Goal: Navigation & Orientation: Find specific page/section

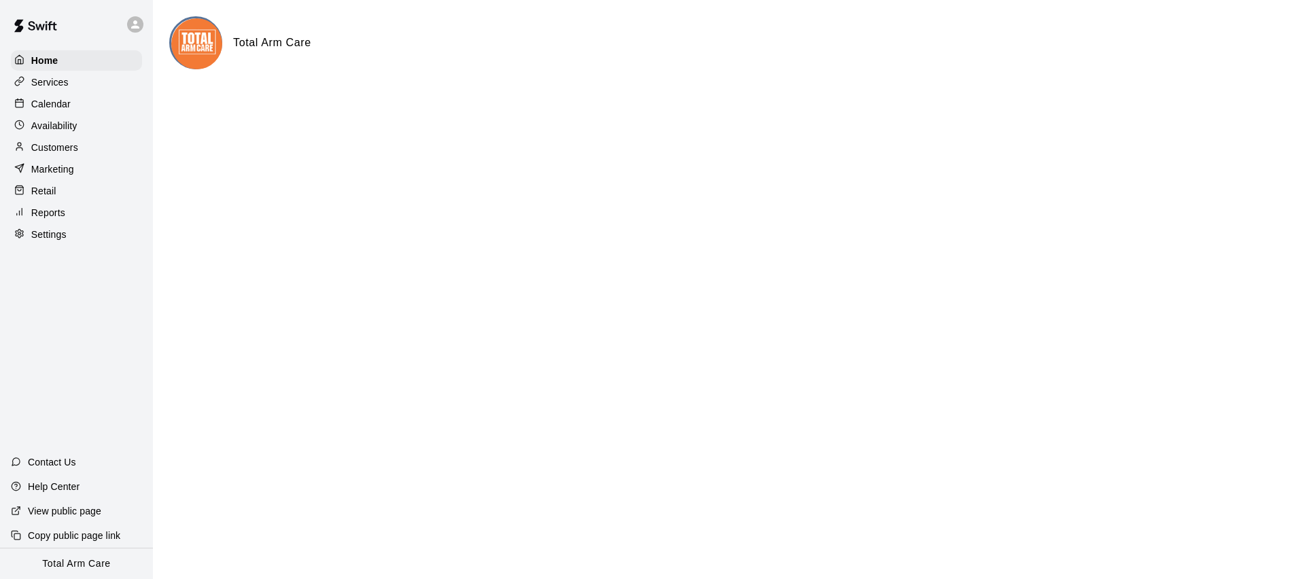
click at [141, 27] on div at bounding box center [135, 24] width 16 height 16
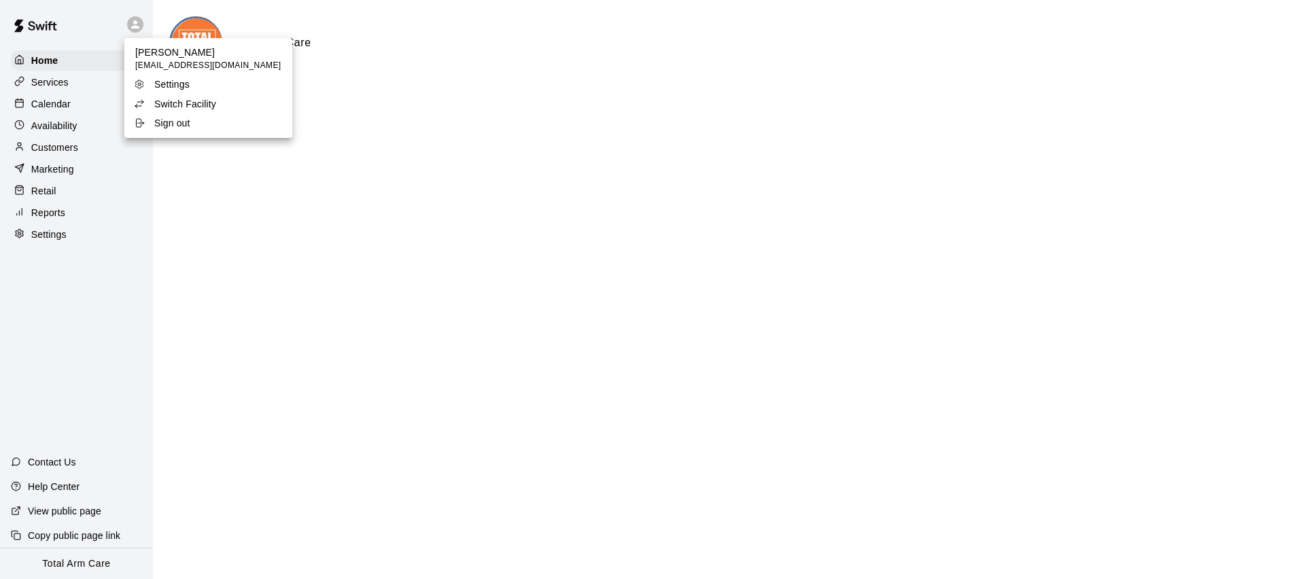
click at [175, 105] on p "Switch Facility" at bounding box center [185, 104] width 62 height 14
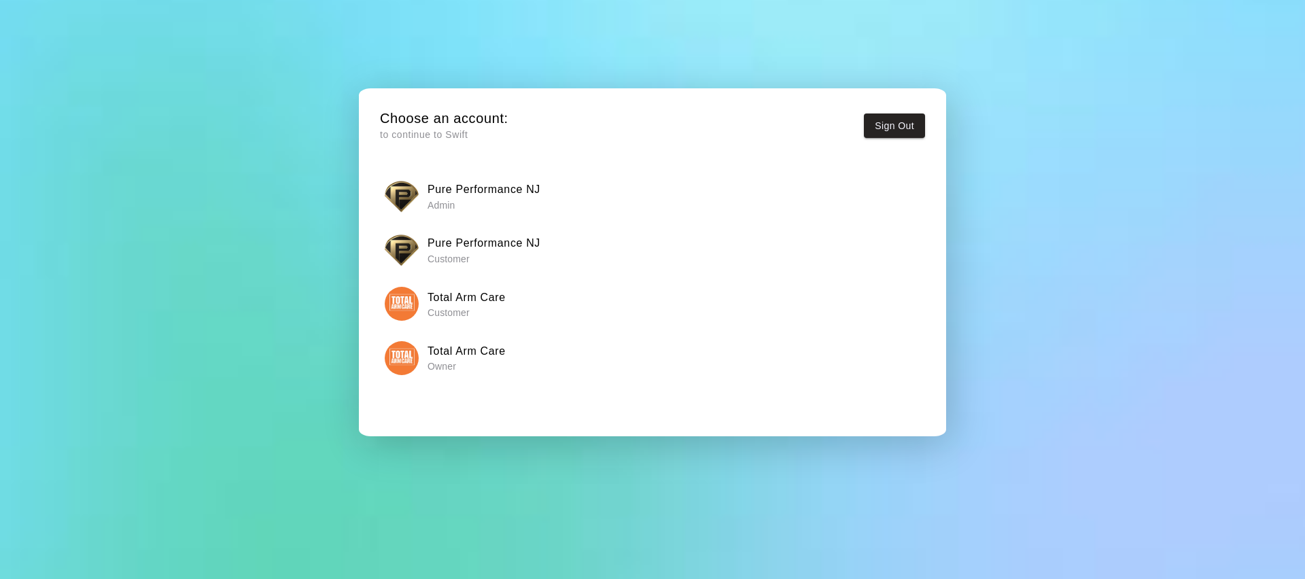
click at [406, 201] on img "button" at bounding box center [402, 196] width 34 height 34
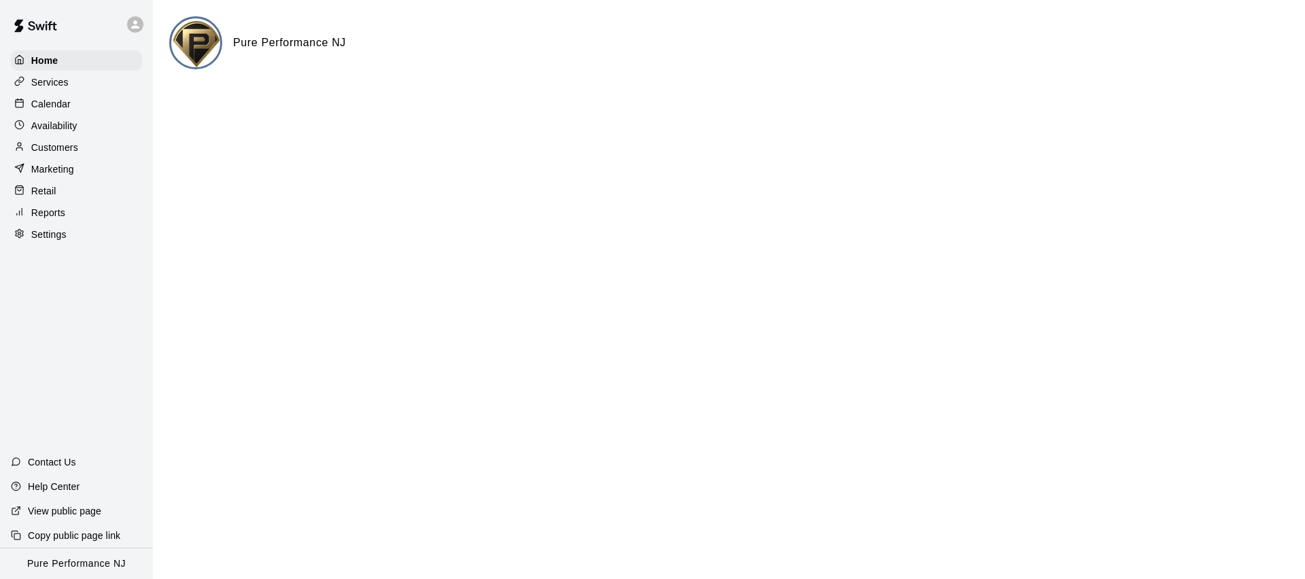
click at [66, 110] on p "Calendar" at bounding box center [50, 104] width 39 height 14
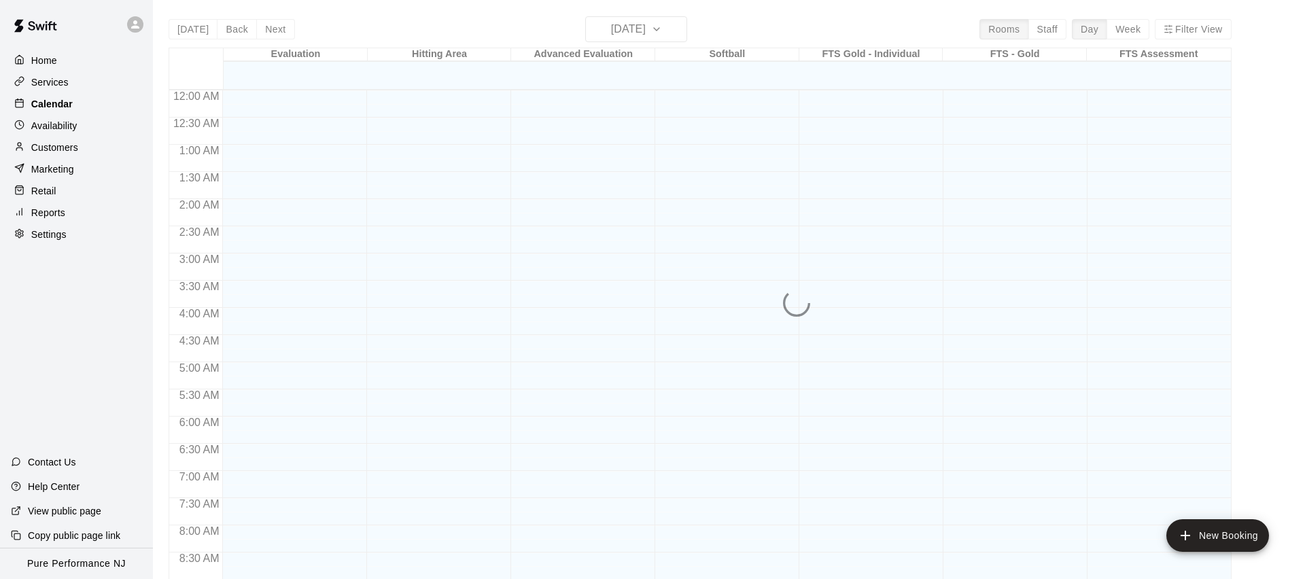
scroll to position [760, 0]
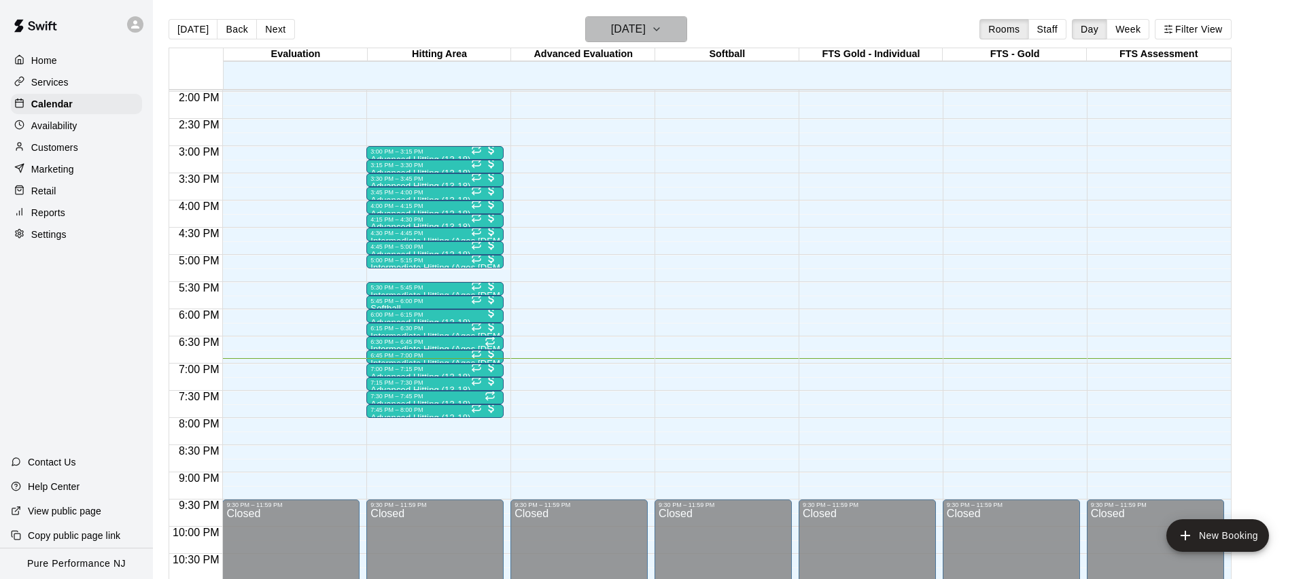
click at [617, 27] on h6 "[DATE]" at bounding box center [628, 29] width 35 height 19
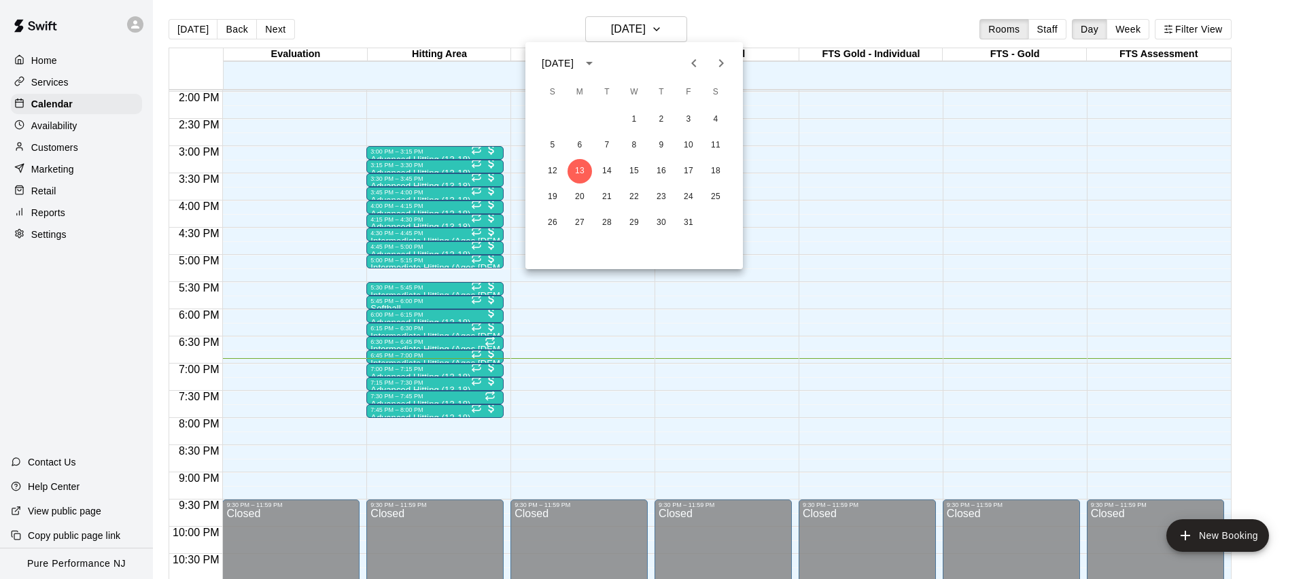
click at [727, 64] on icon "Next month" at bounding box center [721, 63] width 16 height 16
click at [724, 64] on icon "Next month" at bounding box center [721, 63] width 16 height 16
click at [553, 197] on button "18" at bounding box center [552, 197] width 24 height 24
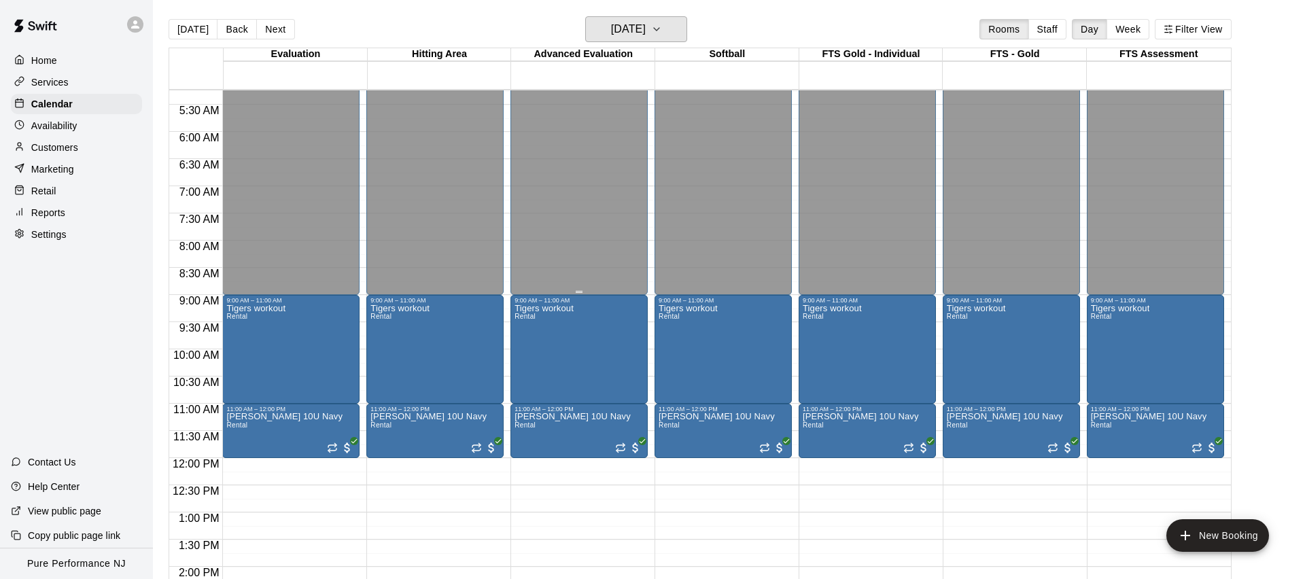
scroll to position [264, 0]
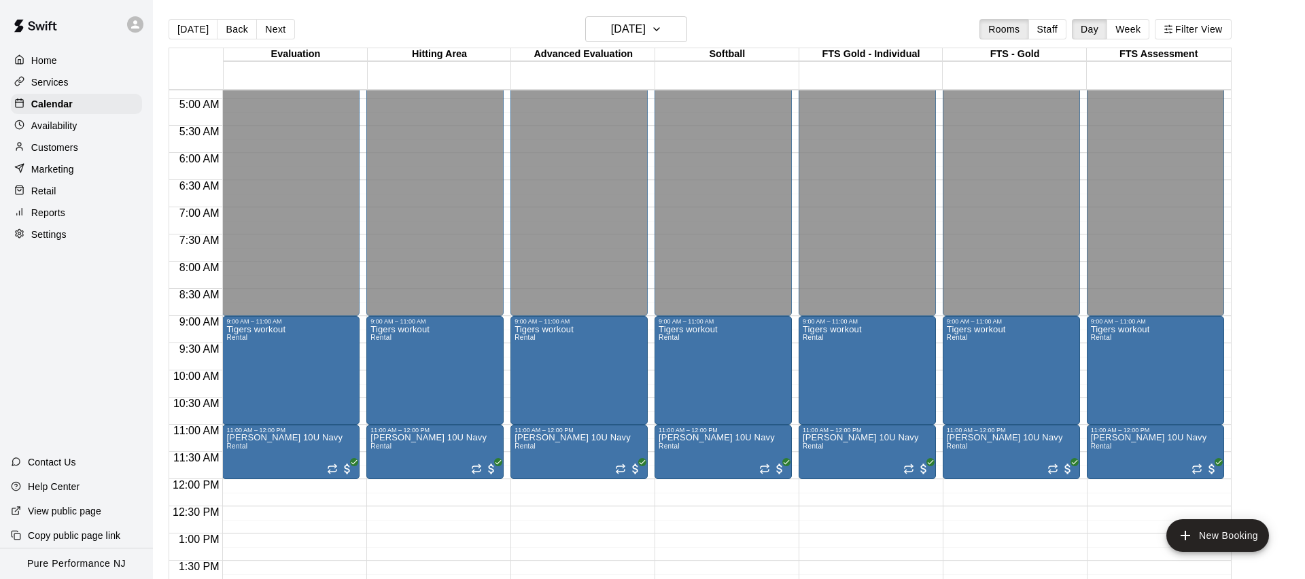
click at [94, 351] on div "Home Services Calendar Availability Customers Marketing Retail Reports Settings…" at bounding box center [76, 289] width 153 height 579
